Goal: Information Seeking & Learning: Check status

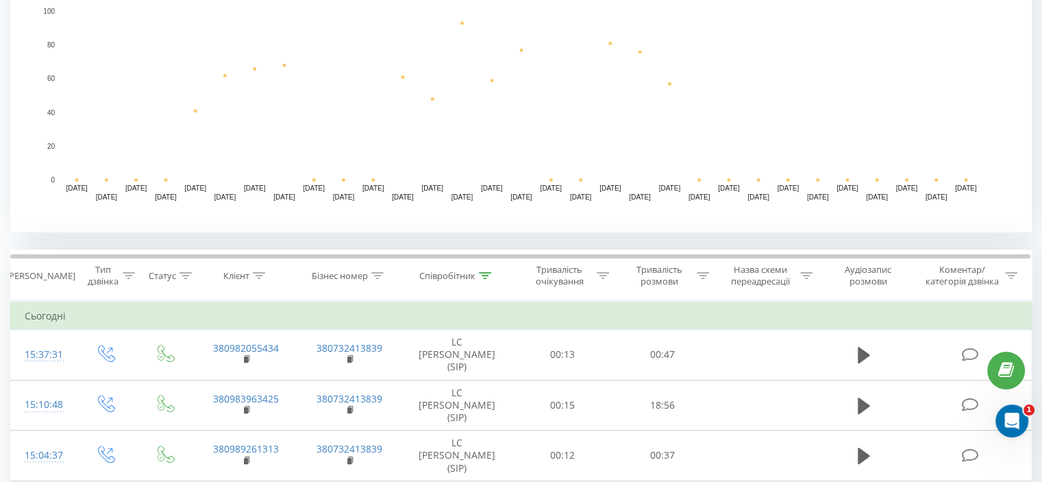
scroll to position [343, 0]
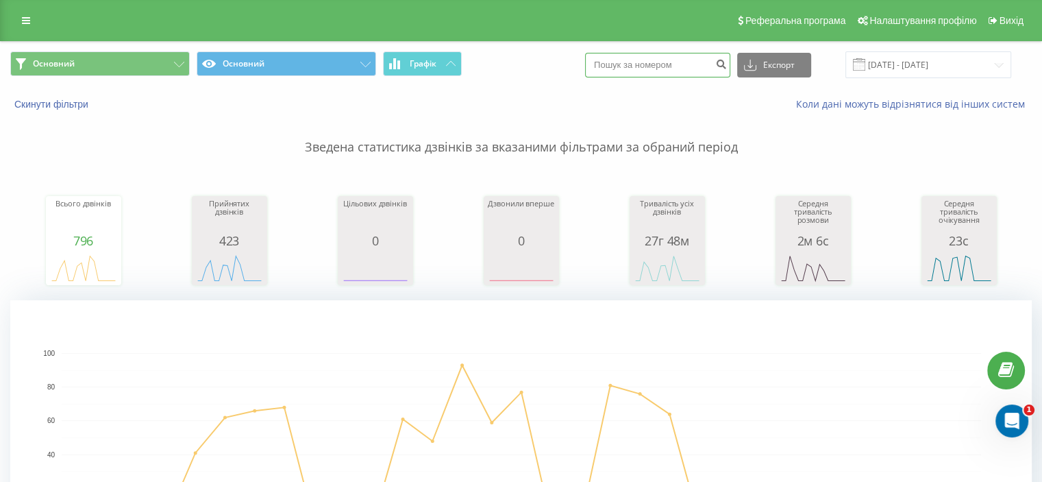
click at [672, 64] on input at bounding box center [657, 65] width 145 height 25
paste input "380935593635"
type input "380935593635"
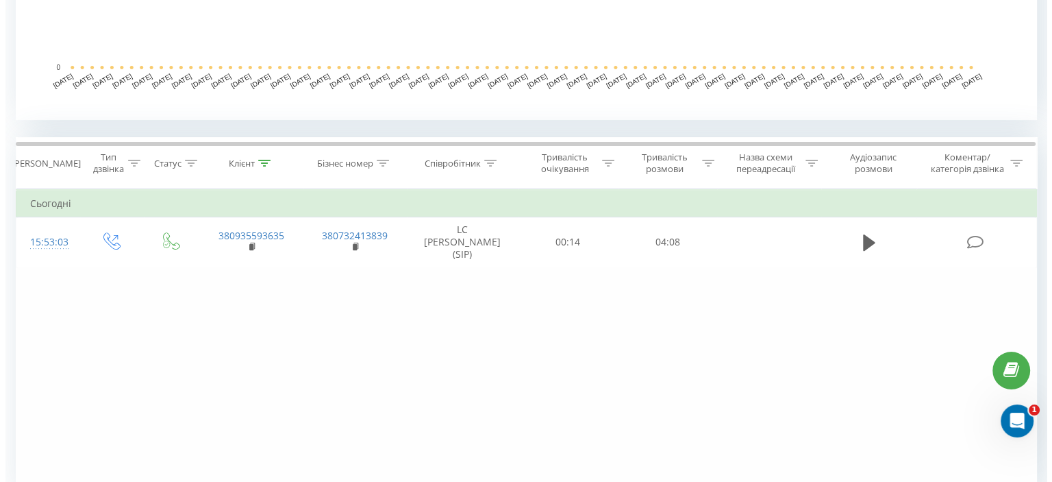
scroll to position [520, 0]
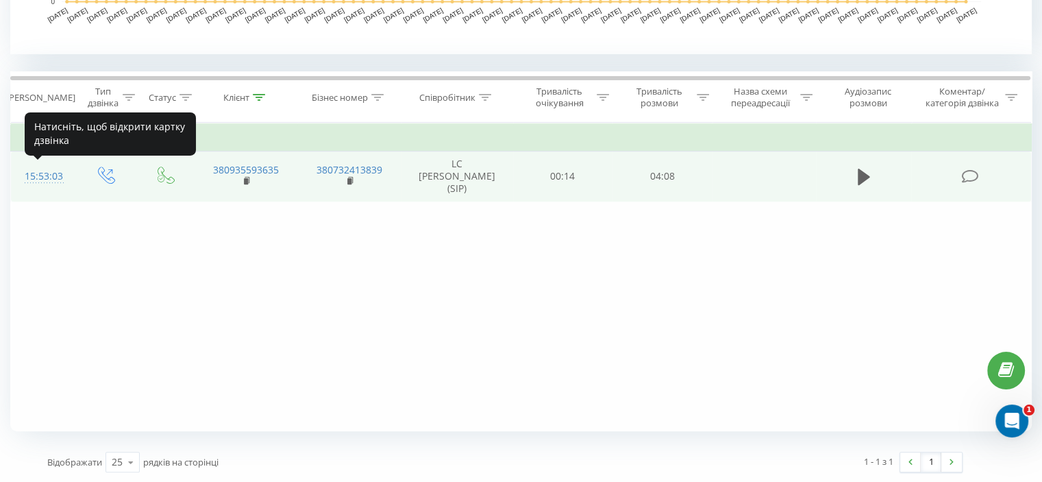
click at [44, 174] on div "15:53:03" at bounding box center [43, 176] width 36 height 27
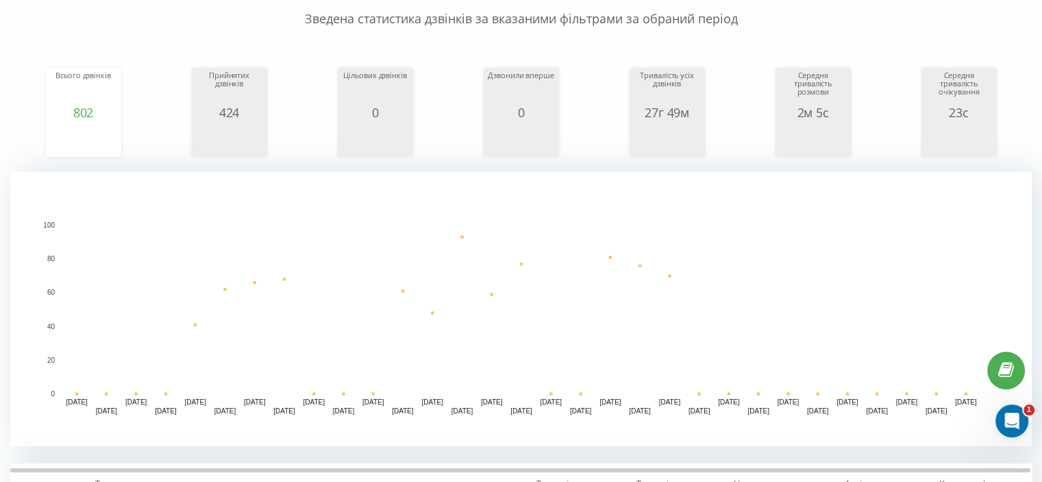
scroll to position [137, 0]
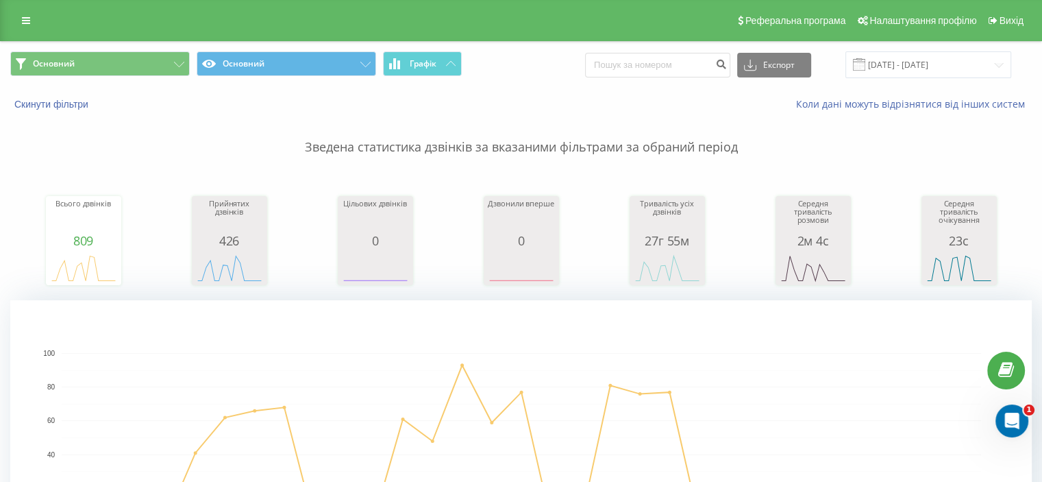
click at [764, 345] on rect "A chart." at bounding box center [520, 437] width 1021 height 274
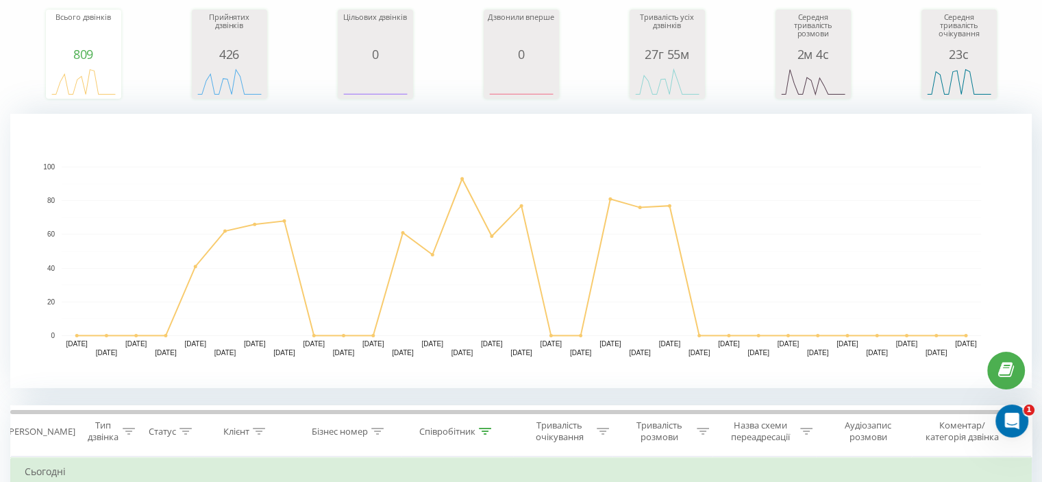
scroll to position [343, 0]
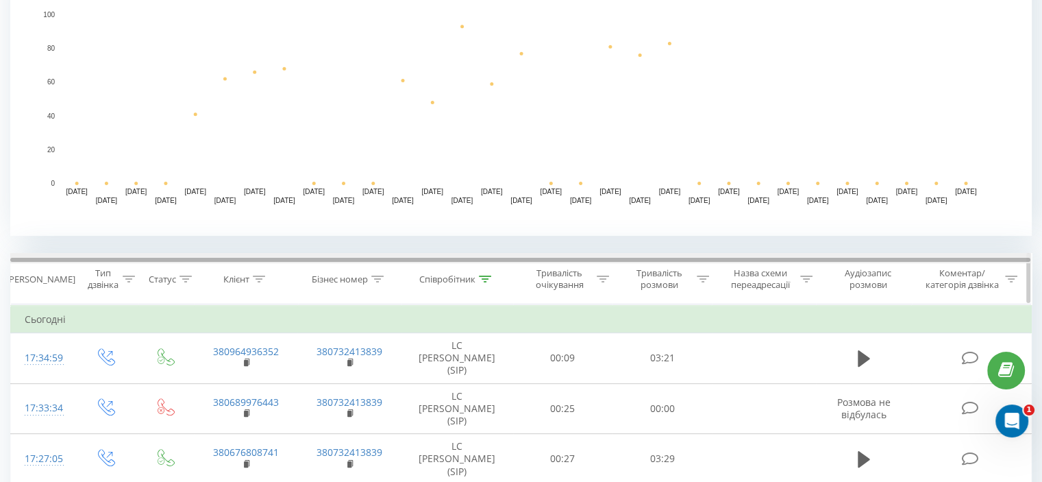
scroll to position [343, 0]
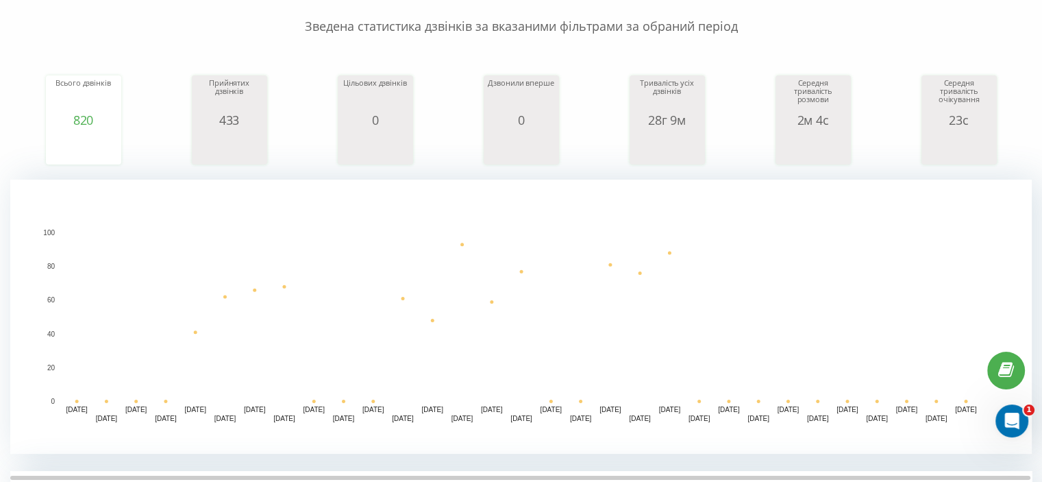
scroll to position [274, 0]
